Goal: Task Accomplishment & Management: Manage account settings

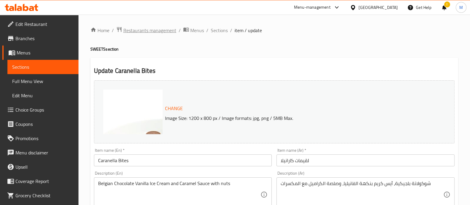
click at [142, 27] on span "Restaurants management" at bounding box center [149, 30] width 53 height 7
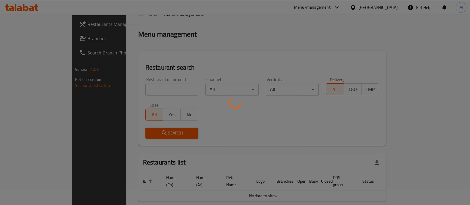
scroll to position [18, 0]
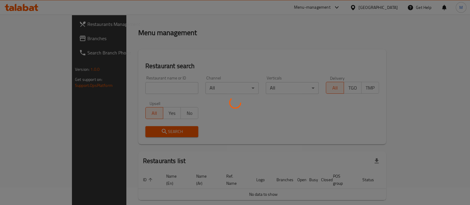
click at [138, 87] on div at bounding box center [235, 102] width 470 height 205
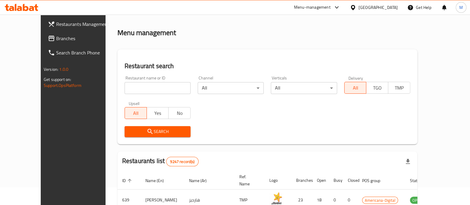
click at [126, 89] on input "search" at bounding box center [158, 88] width 66 height 12
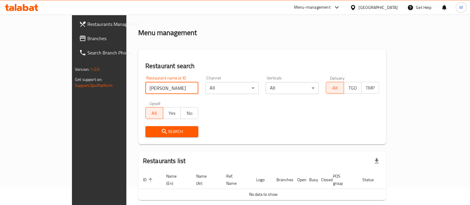
type input "hal kitch"
click button "Search" at bounding box center [171, 131] width 53 height 11
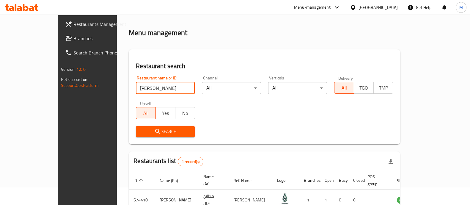
scroll to position [48, 0]
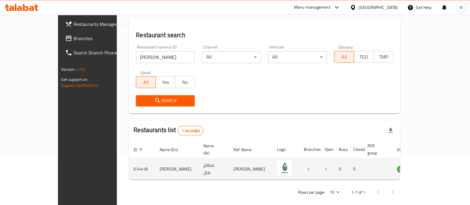
click at [436, 158] on td "enhanced table" at bounding box center [433, 168] width 21 height 21
click at [435, 165] on icon "enhanced table" at bounding box center [431, 168] width 7 height 7
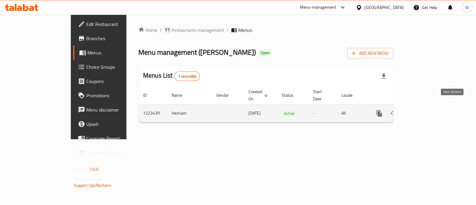
click at [425, 110] on icon "enhanced table" at bounding box center [421, 113] width 7 height 7
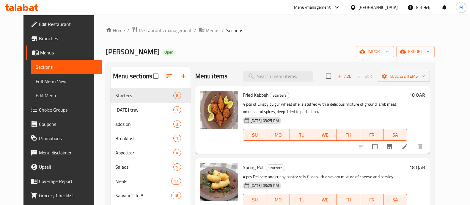
click at [425, 93] on h6 "18 QAR" at bounding box center [417, 95] width 16 height 8
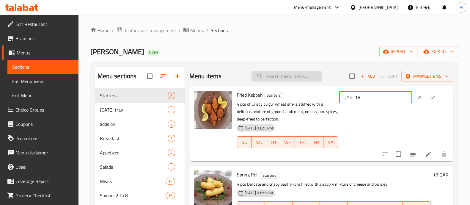
drag, startPoint x: 386, startPoint y: 97, endPoint x: 271, endPoint y: 75, distance: 117.7
click at [271, 75] on div "Menu items Add Sort Manage items Fried Kebbeh Starters 4 pcs of Crispy bulgur w…" at bounding box center [319, 169] width 269 height 205
type input "20"
click at [435, 97] on button "ok" at bounding box center [432, 97] width 13 height 13
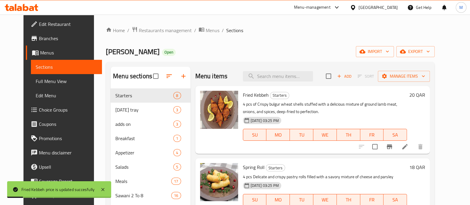
click at [425, 94] on h6 "20 QAR" at bounding box center [417, 95] width 16 height 8
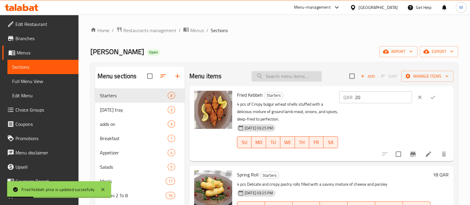
drag, startPoint x: 384, startPoint y: 98, endPoint x: 251, endPoint y: 80, distance: 134.5
click at [251, 80] on div "Menu items Add Sort Manage items Fried Kebbeh Starters 4 pcs of Crispy bulgur w…" at bounding box center [319, 169] width 269 height 205
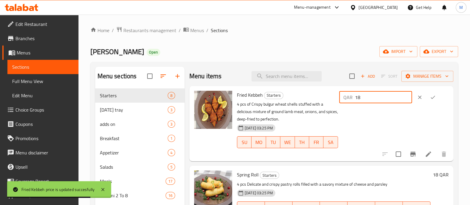
type input "18"
click at [426, 97] on button "ok" at bounding box center [432, 97] width 13 height 13
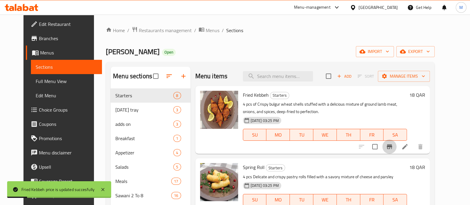
click at [392, 148] on icon "Branch-specific-item" at bounding box center [389, 146] width 5 height 5
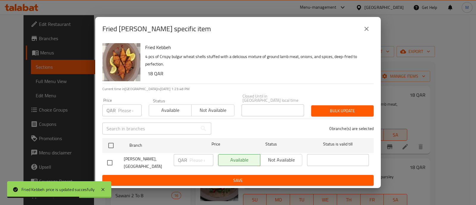
click at [368, 31] on icon "close" at bounding box center [366, 28] width 7 height 7
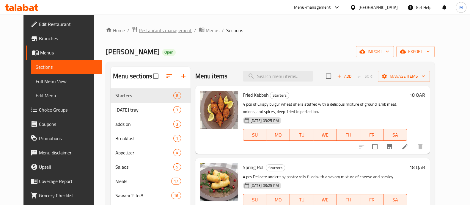
click at [161, 27] on span "Restaurants management" at bounding box center [165, 30] width 53 height 7
